Goal: Task Accomplishment & Management: Use online tool/utility

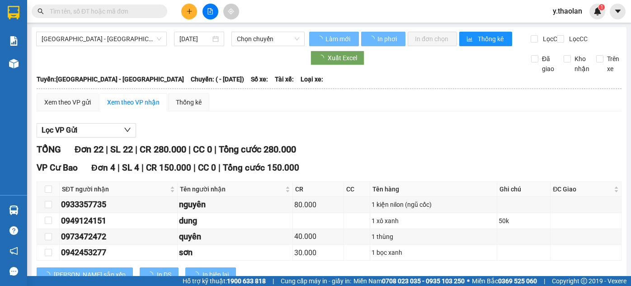
type input "31/05/2025"
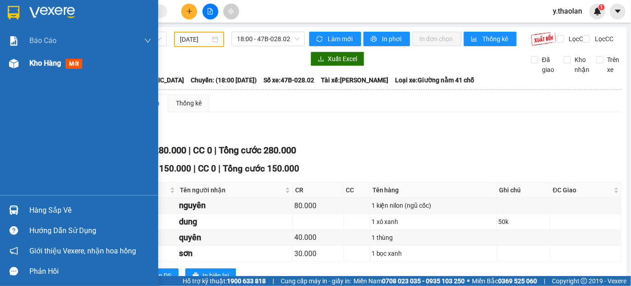
click at [12, 67] on img at bounding box center [13, 63] width 9 height 9
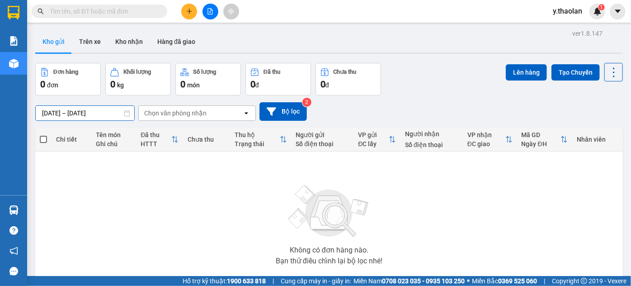
click at [86, 114] on input "[DATE] – [DATE]" at bounding box center [85, 113] width 99 height 14
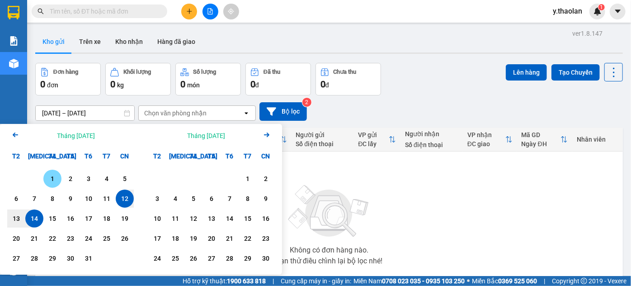
click at [52, 176] on div "1" at bounding box center [52, 178] width 13 height 11
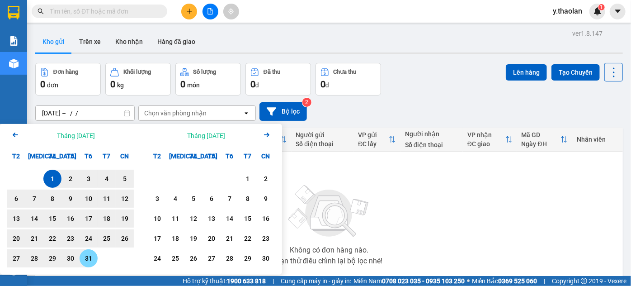
click at [91, 261] on div "31" at bounding box center [88, 258] width 13 height 11
type input "01/10/2025 – 31/10/2025"
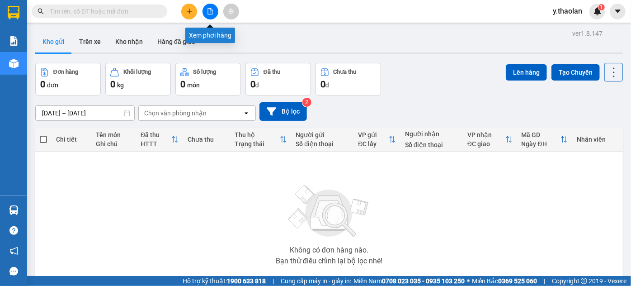
click at [208, 12] on icon "file-add" at bounding box center [210, 11] width 5 height 6
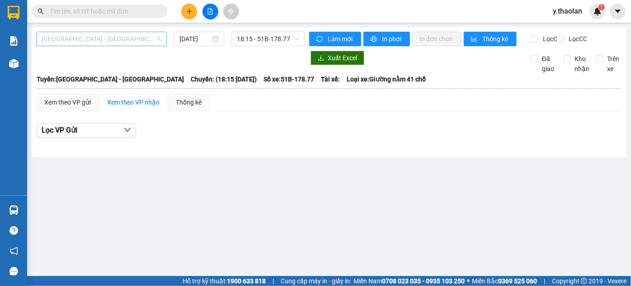
click at [111, 37] on span "Sài Gòn - Đắk Lắk" at bounding box center [102, 39] width 120 height 14
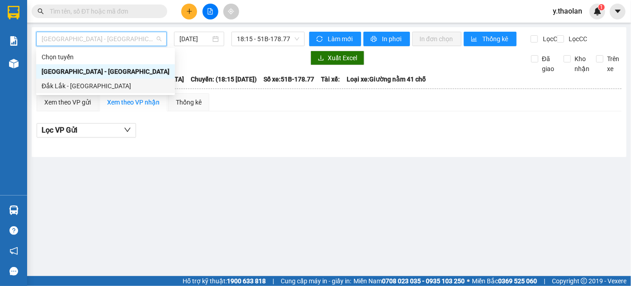
click at [89, 83] on div "Đắk Lắk - Sài Gòn" at bounding box center [106, 86] width 128 height 10
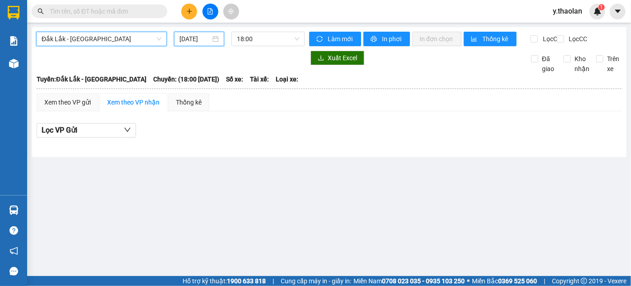
click at [203, 38] on input "14/10/2025" at bounding box center [194, 39] width 31 height 10
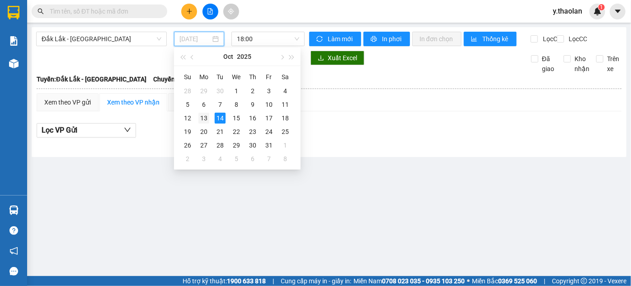
click at [205, 118] on div "13" at bounding box center [203, 118] width 11 height 11
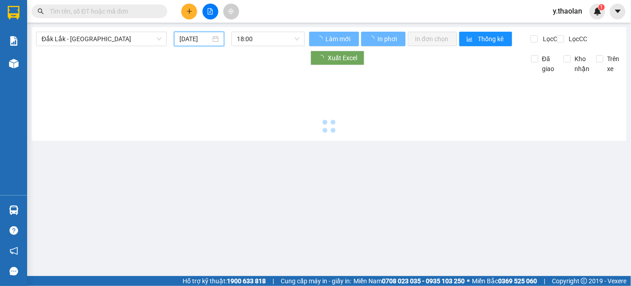
type input "13/10/2025"
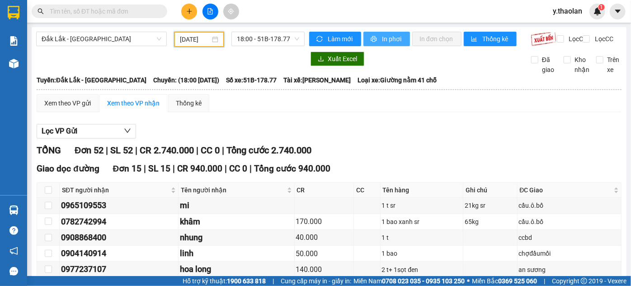
click at [382, 35] on span "In phơi" at bounding box center [392, 39] width 21 height 10
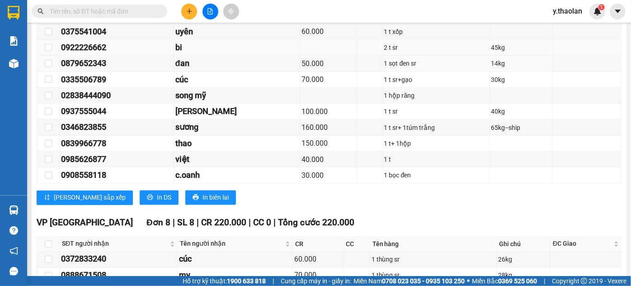
scroll to position [673, 0]
click at [566, 18] on div "y.thaolan 1" at bounding box center [576, 12] width 60 height 16
click at [568, 11] on span "y.thaolan" at bounding box center [568, 10] width 44 height 11
click at [564, 28] on span "Đăng xuất" at bounding box center [579, 28] width 38 height 10
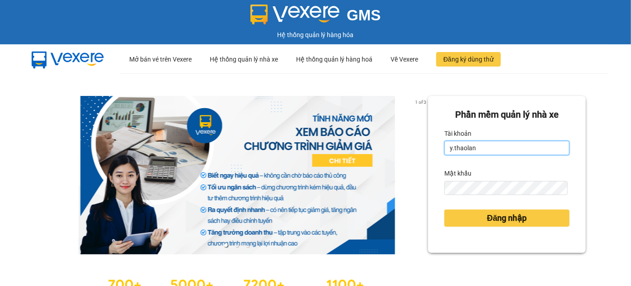
click at [496, 150] on input "y.thaolan" at bounding box center [506, 148] width 125 height 14
type input "dao.thaolan"
click at [481, 208] on div "Đăng nhập" at bounding box center [506, 218] width 125 height 24
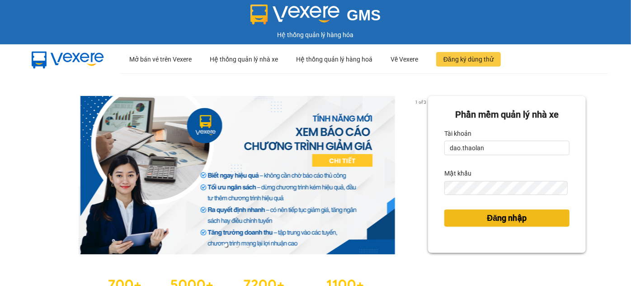
click at [487, 212] on span "Đăng nhập" at bounding box center [507, 218] width 40 height 13
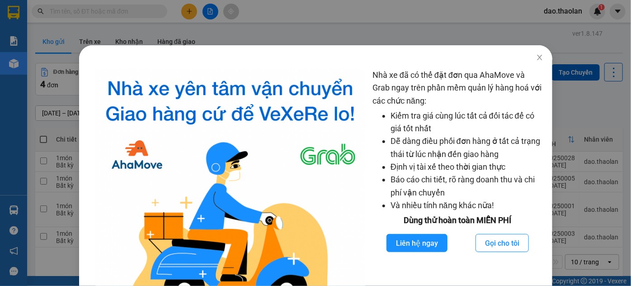
click at [518, 30] on div "Nhà xe đã có thể đặt đơn qua AhaMove và Grab ngay trên phần mềm quản lý hàng ho…" at bounding box center [315, 143] width 631 height 286
